Goal: Task Accomplishment & Management: Manage account settings

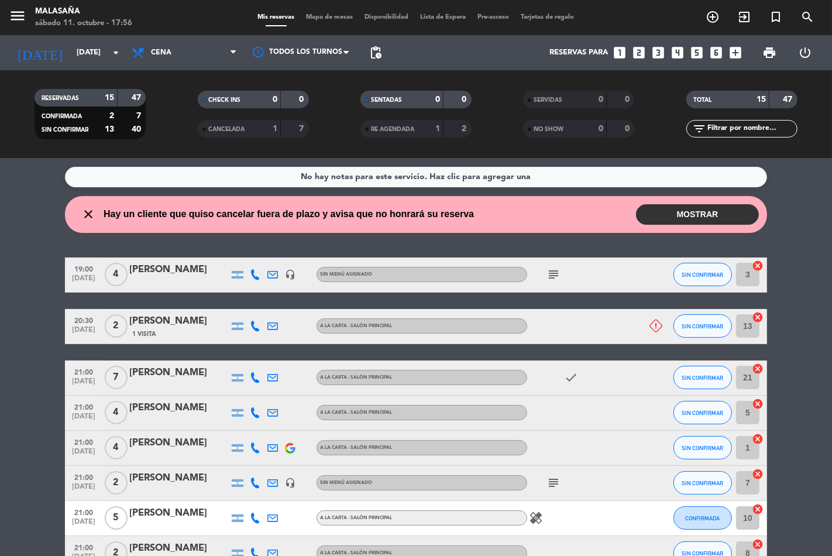
click at [712, 222] on button "MOSTRAR" at bounding box center [697, 214] width 123 height 20
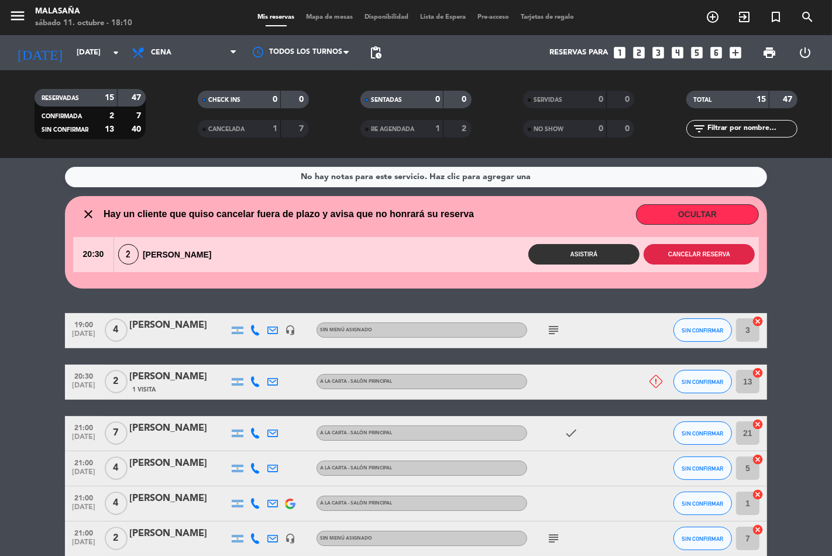
click at [706, 255] on button "Cancelar reserva" at bounding box center [699, 254] width 111 height 20
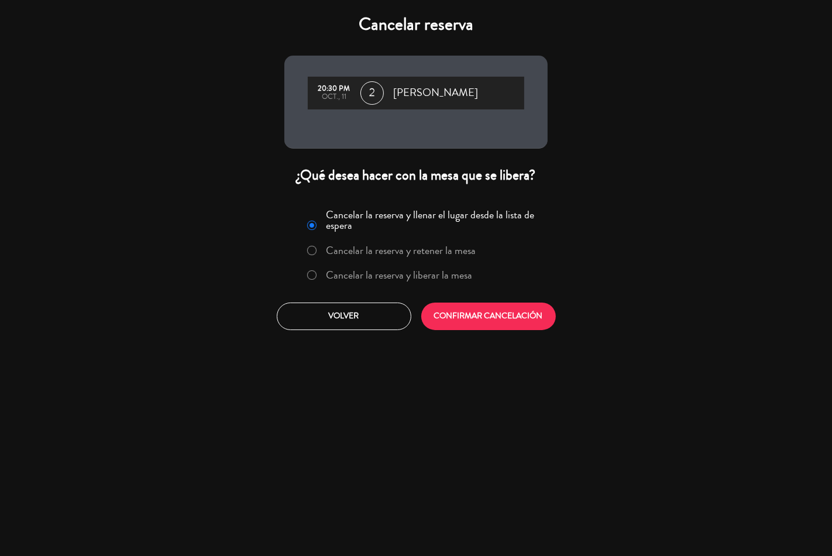
click at [314, 276] on div at bounding box center [311, 275] width 9 height 10
click at [458, 316] on button "CONFIRMAR CANCELACIÓN" at bounding box center [488, 317] width 135 height 28
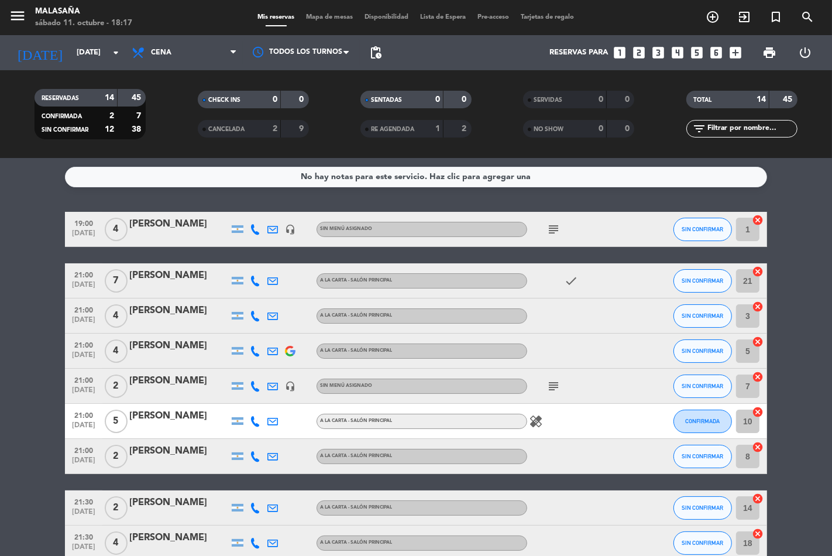
click at [250, 282] on icon at bounding box center [255, 281] width 11 height 11
click at [279, 262] on span at bounding box center [281, 260] width 9 height 9
click at [276, 317] on icon at bounding box center [272, 316] width 11 height 11
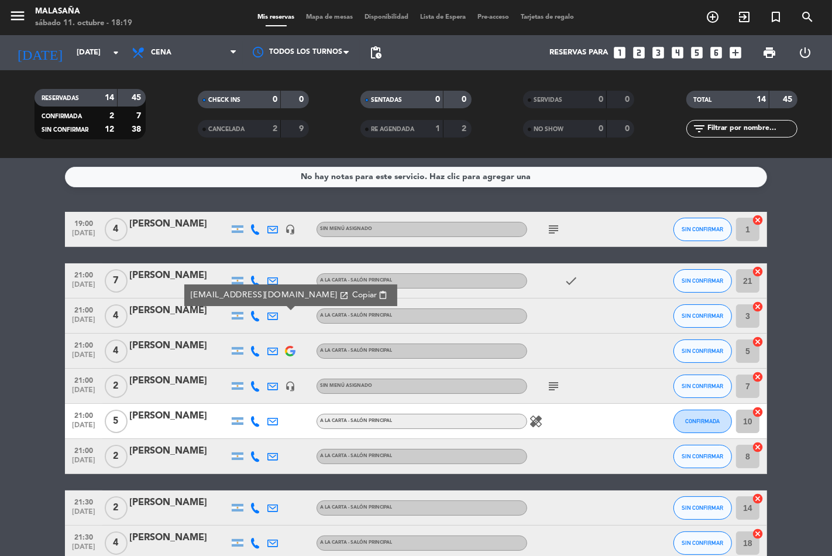
click at [255, 317] on icon at bounding box center [255, 316] width 11 height 11
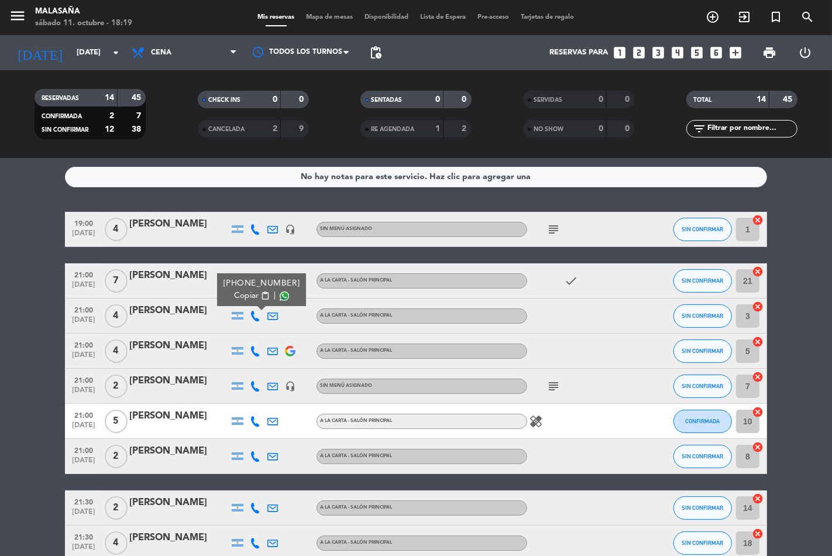
click at [280, 297] on span at bounding box center [284, 295] width 9 height 9
click at [378, 51] on span "pending_actions" at bounding box center [376, 53] width 14 height 14
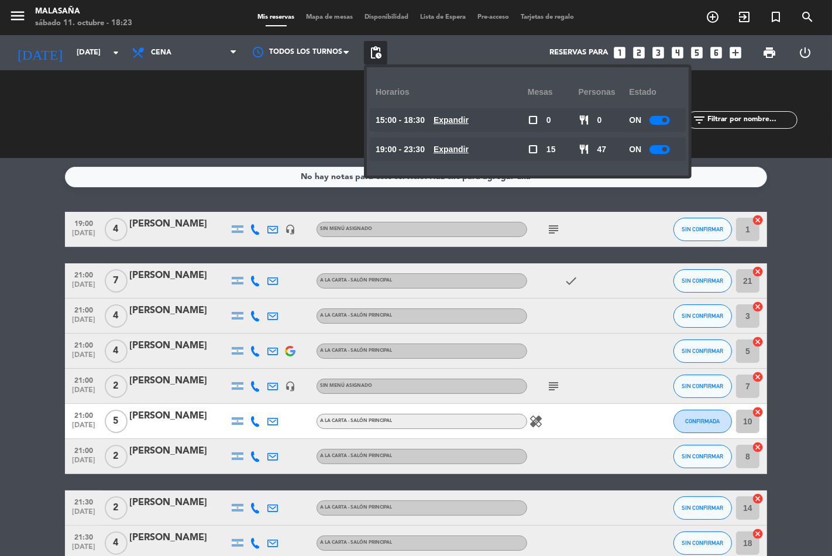
click at [455, 147] on u "Expandir" at bounding box center [451, 149] width 35 height 9
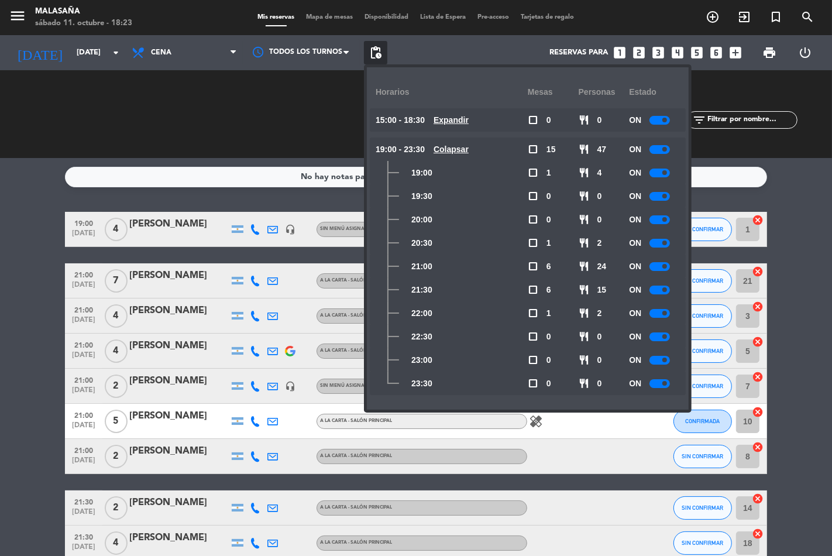
click at [660, 265] on div at bounding box center [660, 266] width 20 height 9
click at [658, 290] on div at bounding box center [660, 290] width 20 height 9
click at [777, 209] on div "No hay notas para este servicio. Haz clic para agregar una 19:00 [DATE] 4 [PERS…" at bounding box center [416, 357] width 832 height 398
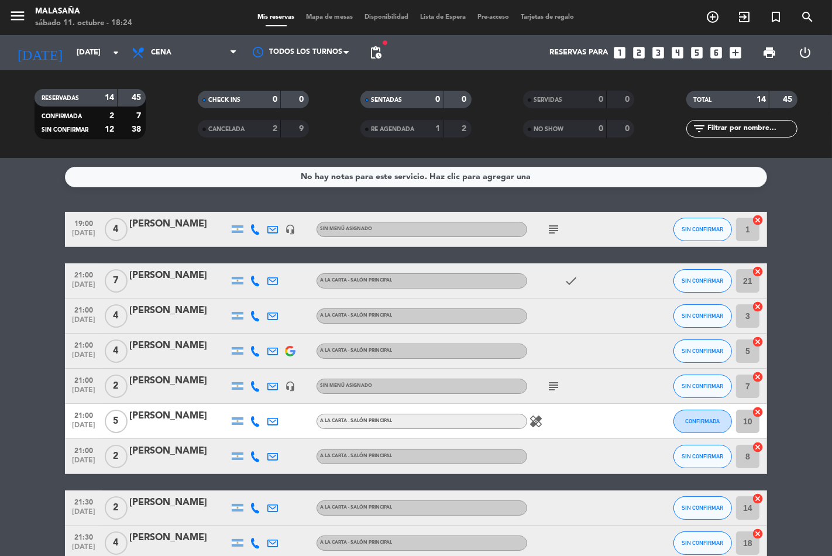
click at [256, 350] on icon at bounding box center [255, 351] width 11 height 11
click at [279, 331] on span at bounding box center [280, 331] width 9 height 9
click at [281, 332] on span at bounding box center [280, 331] width 9 height 9
click at [279, 329] on span at bounding box center [280, 331] width 9 height 9
click at [280, 334] on span at bounding box center [280, 331] width 9 height 9
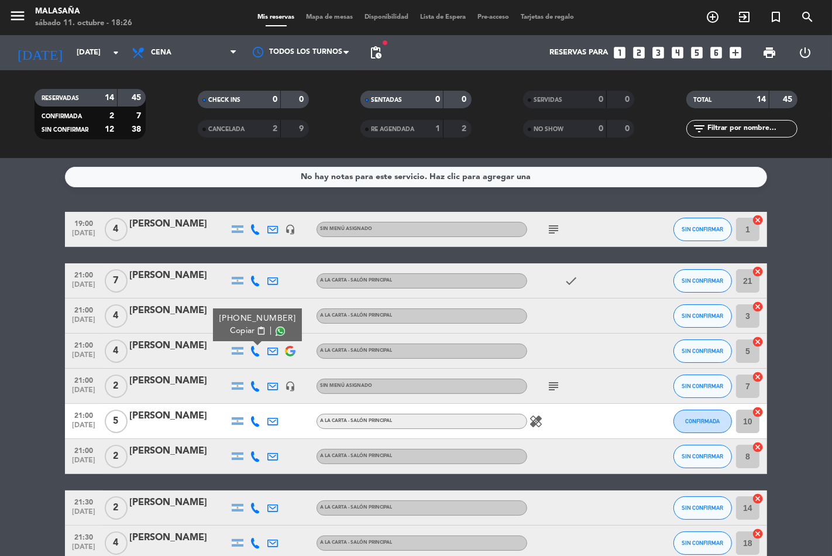
click at [537, 425] on icon "healing" at bounding box center [536, 421] width 14 height 14
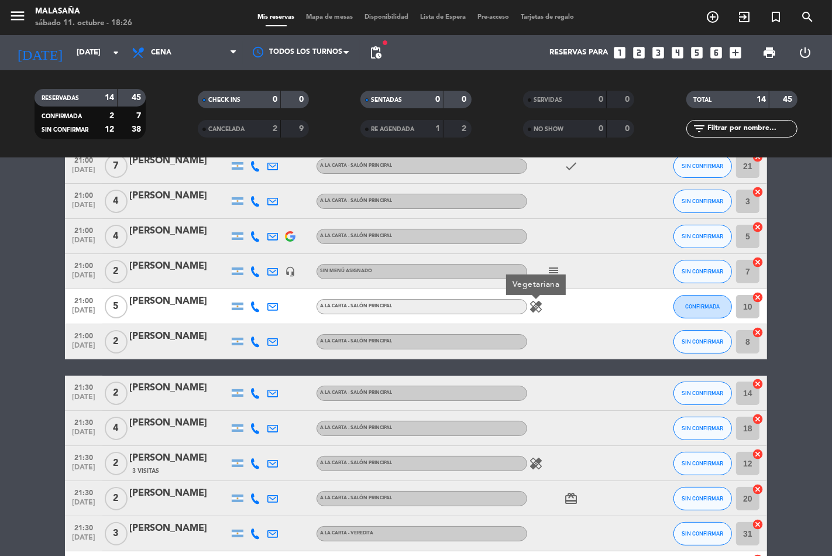
scroll to position [130, 0]
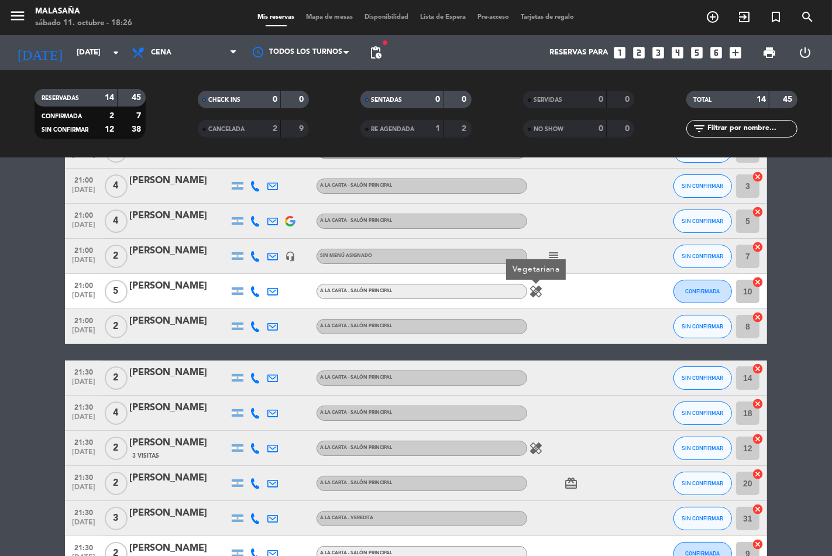
click at [255, 293] on icon at bounding box center [255, 291] width 11 height 11
click at [281, 270] on span at bounding box center [284, 271] width 9 height 9
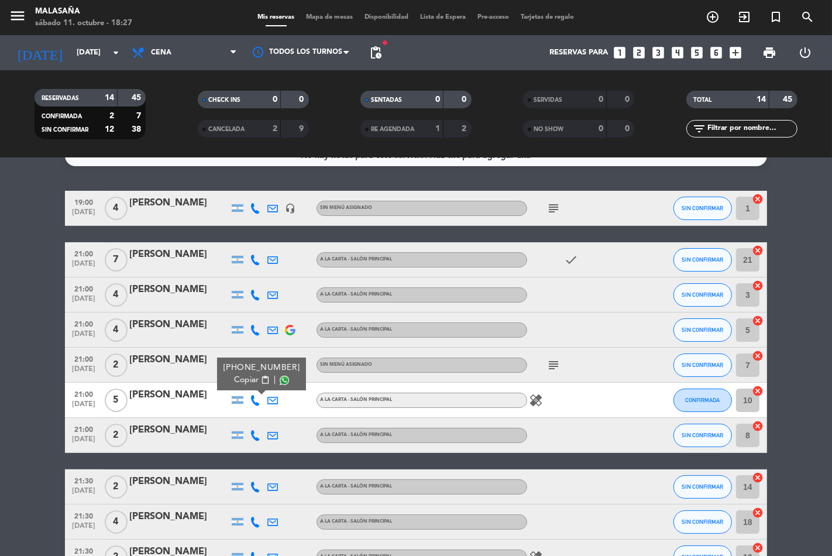
scroll to position [0, 0]
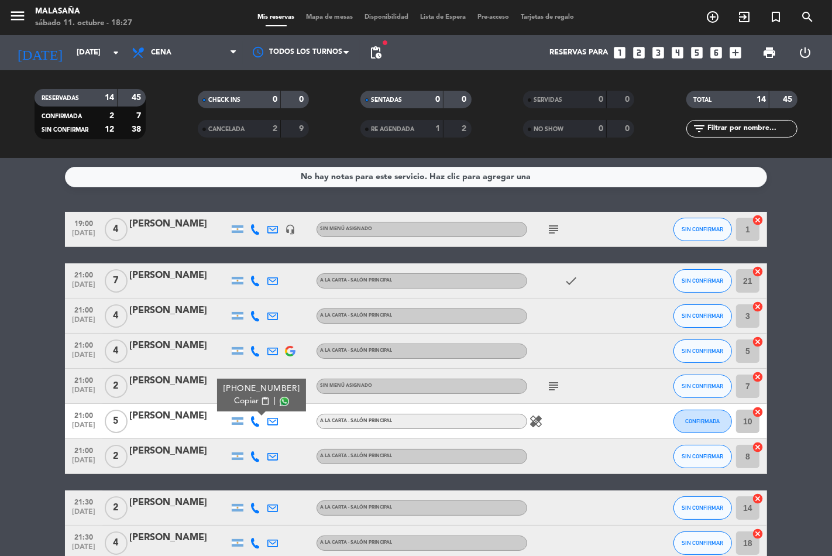
click at [183, 276] on div "[PERSON_NAME]" at bounding box center [178, 275] width 99 height 15
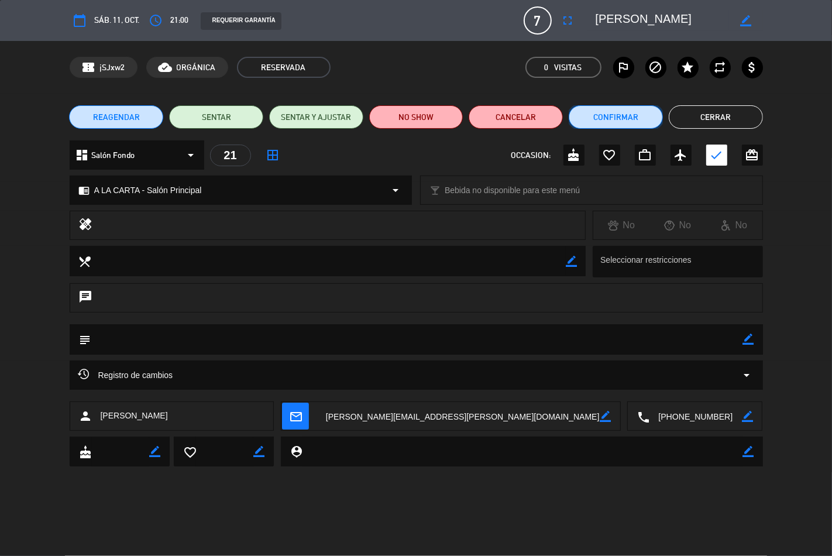
click at [624, 114] on button "Confirmar" at bounding box center [616, 116] width 94 height 23
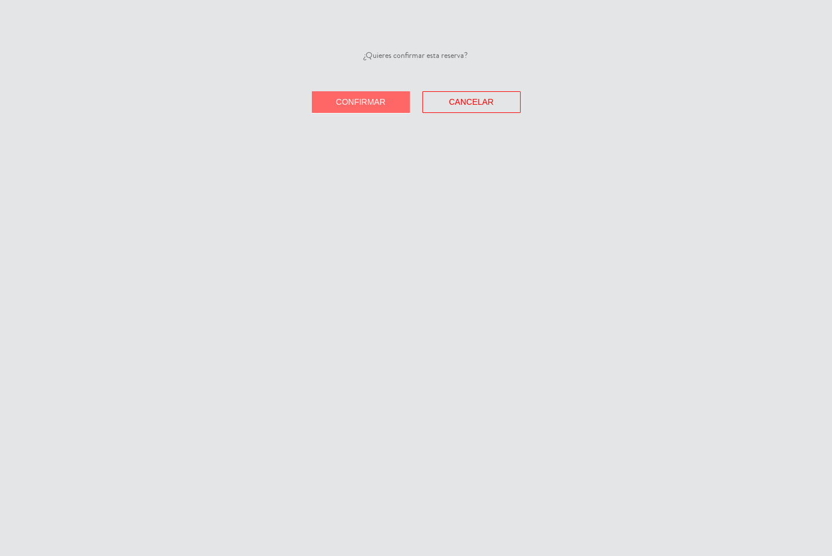
click at [365, 102] on span "Confirmar" at bounding box center [361, 101] width 50 height 9
